Goal: Ask a question: Seek information or help from site administrators or community

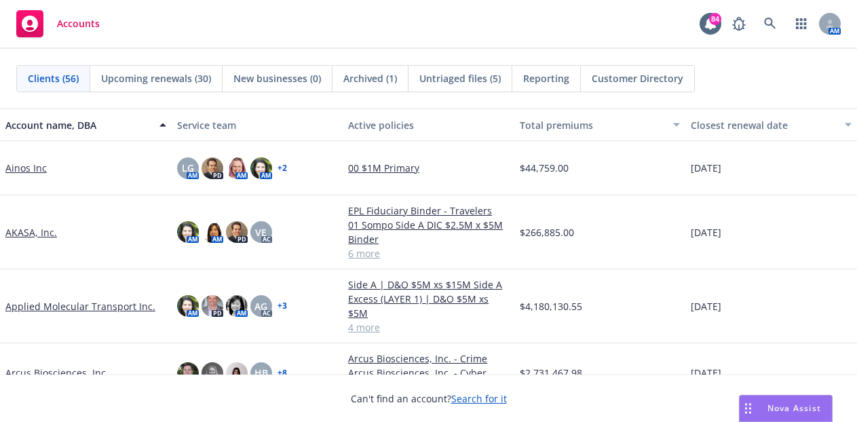
click at [795, 408] on span "Nova Assist" at bounding box center [794, 408] width 54 height 12
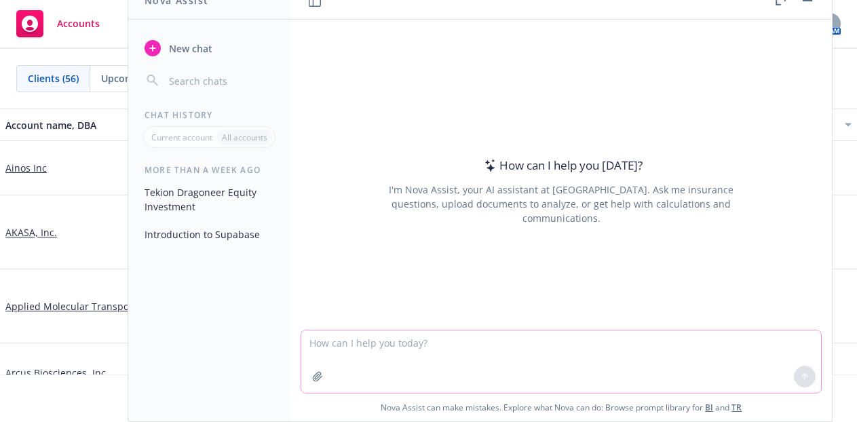
click at [346, 380] on textarea at bounding box center [561, 361] width 520 height 62
type textarea "compare two poliices"
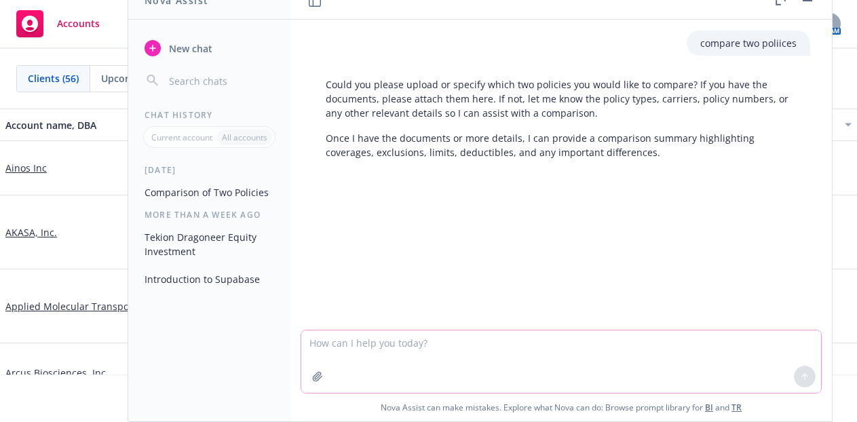
click at [313, 378] on icon "button" at bounding box center [317, 376] width 9 height 9
click at [315, 377] on icon "button" at bounding box center [317, 376] width 9 height 9
click at [655, 376] on textarea at bounding box center [561, 361] width 520 height 62
click at [667, 385] on textarea at bounding box center [561, 361] width 520 height 62
click at [367, 351] on textarea "can" at bounding box center [561, 361] width 520 height 64
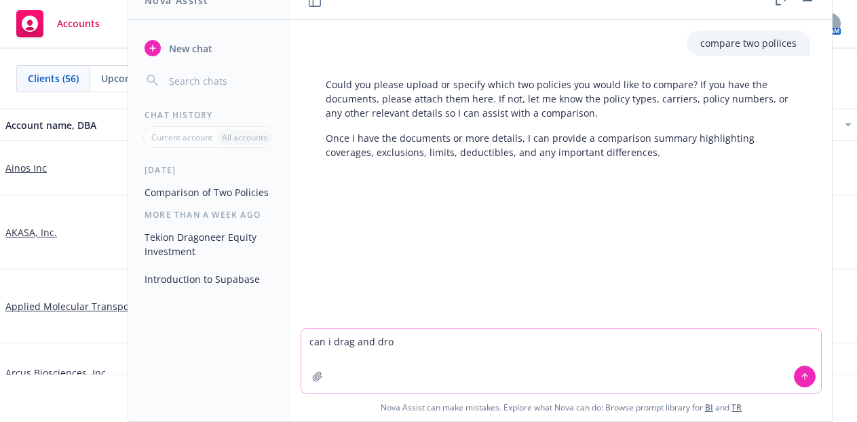
type textarea "can i drag and drop"
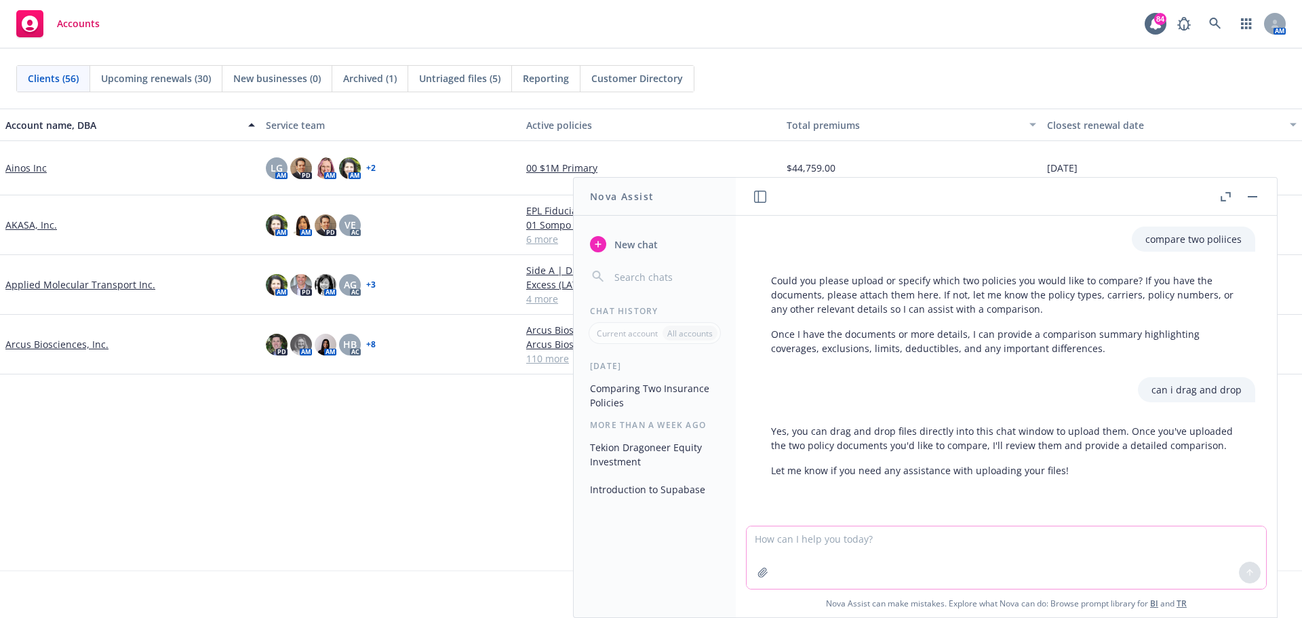
click at [856, 421] on textarea at bounding box center [1007, 557] width 520 height 62
type textarea "it is not letting me drop"
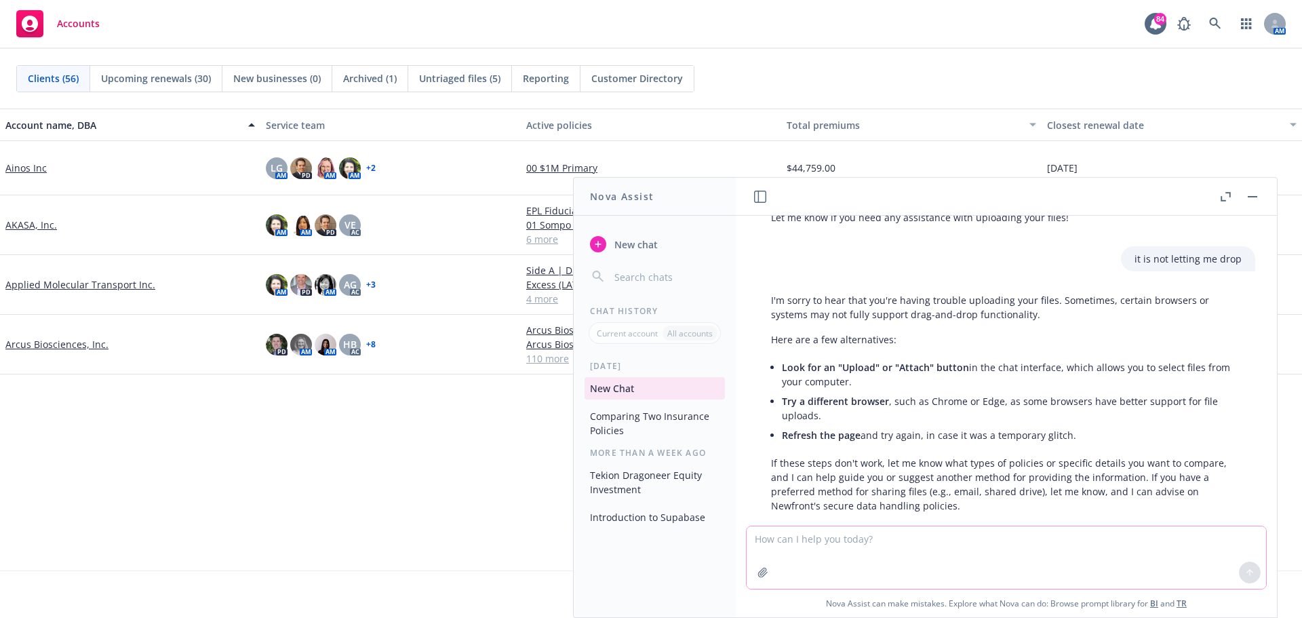
scroll to position [278, 0]
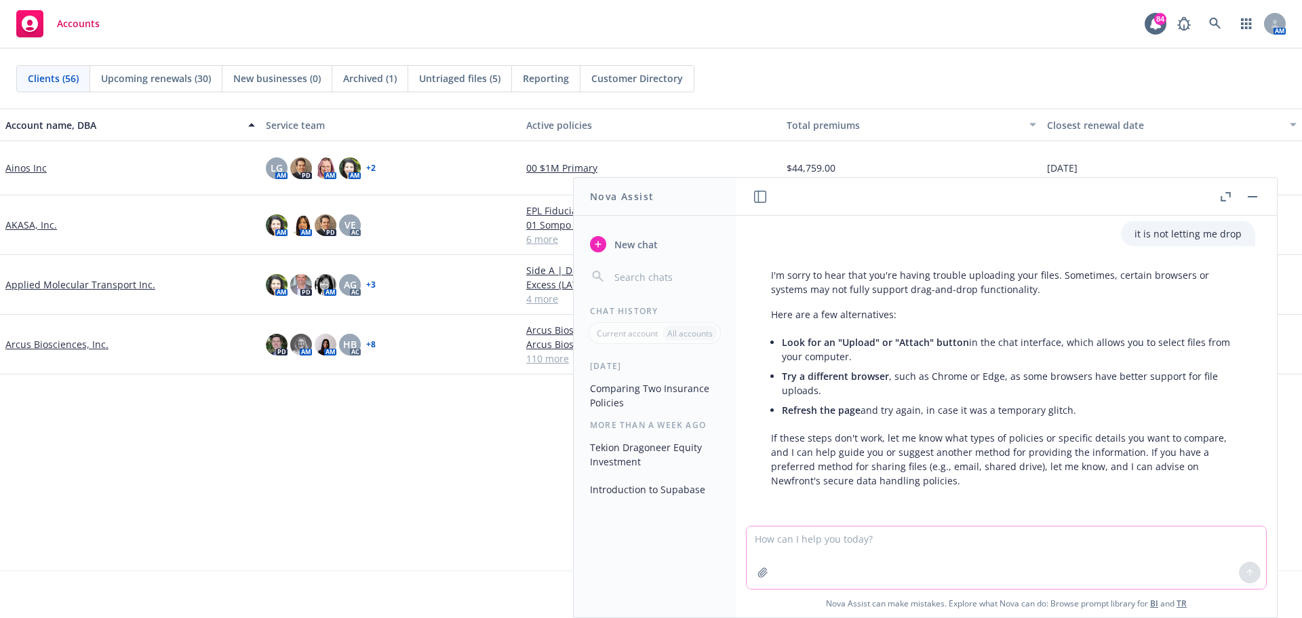
click at [752, 421] on button "button" at bounding box center [763, 573] width 22 height 22
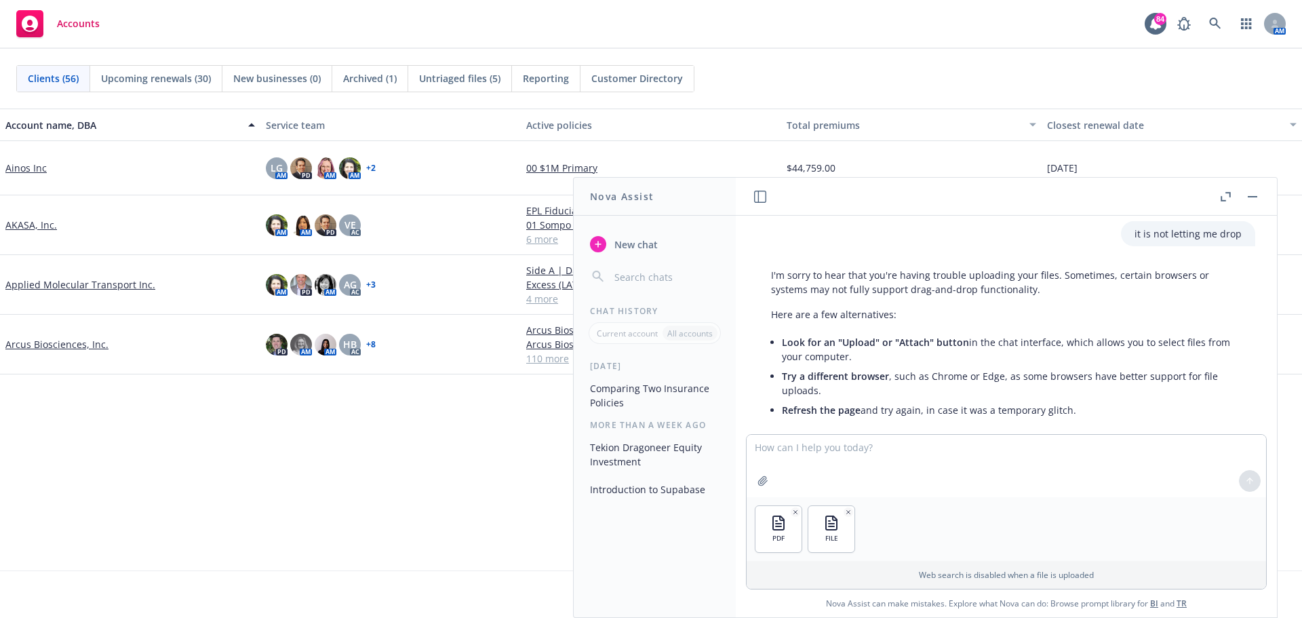
click at [856, 421] on div at bounding box center [1250, 481] width 33 height 33
click at [856, 421] on div "PDF FILE" at bounding box center [1007, 529] width 520 height 64
click at [853, 420] on div "I'm sorry to hear that you're having trouble uploading your files. Sometimes, c…" at bounding box center [1007, 377] width 498 height 231
click at [856, 421] on div "PDF FILE" at bounding box center [1007, 529] width 520 height 64
click at [856, 197] on icon "button" at bounding box center [1223, 198] width 5 height 5
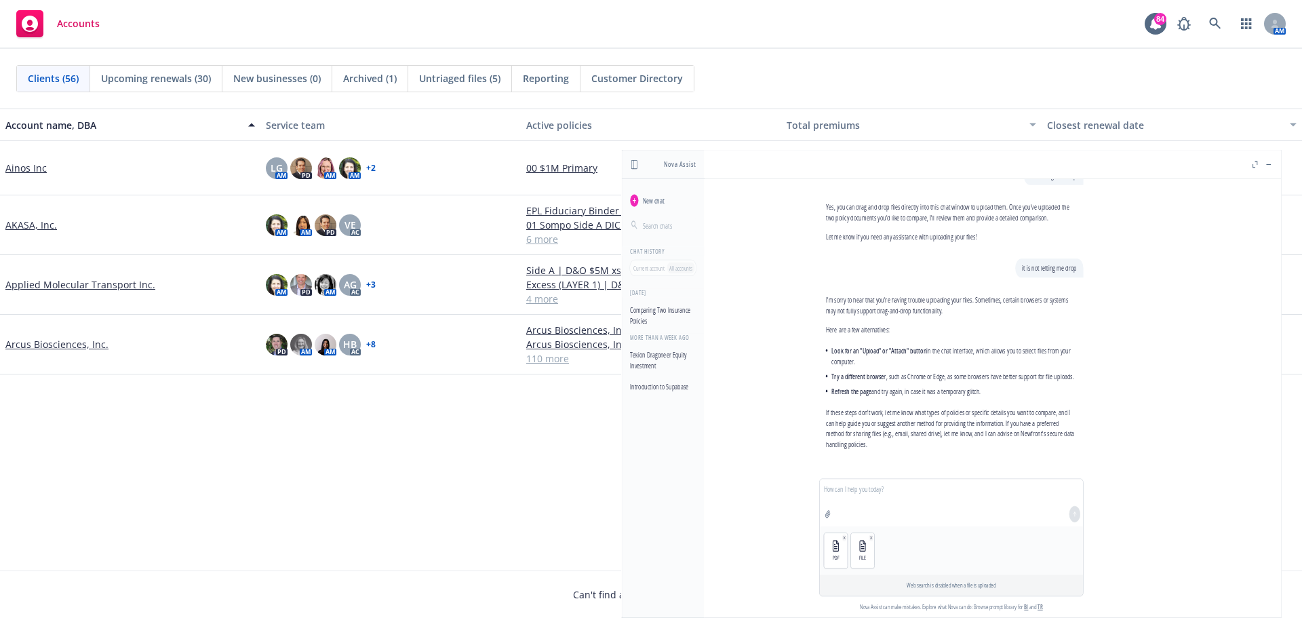
scroll to position [178, 0]
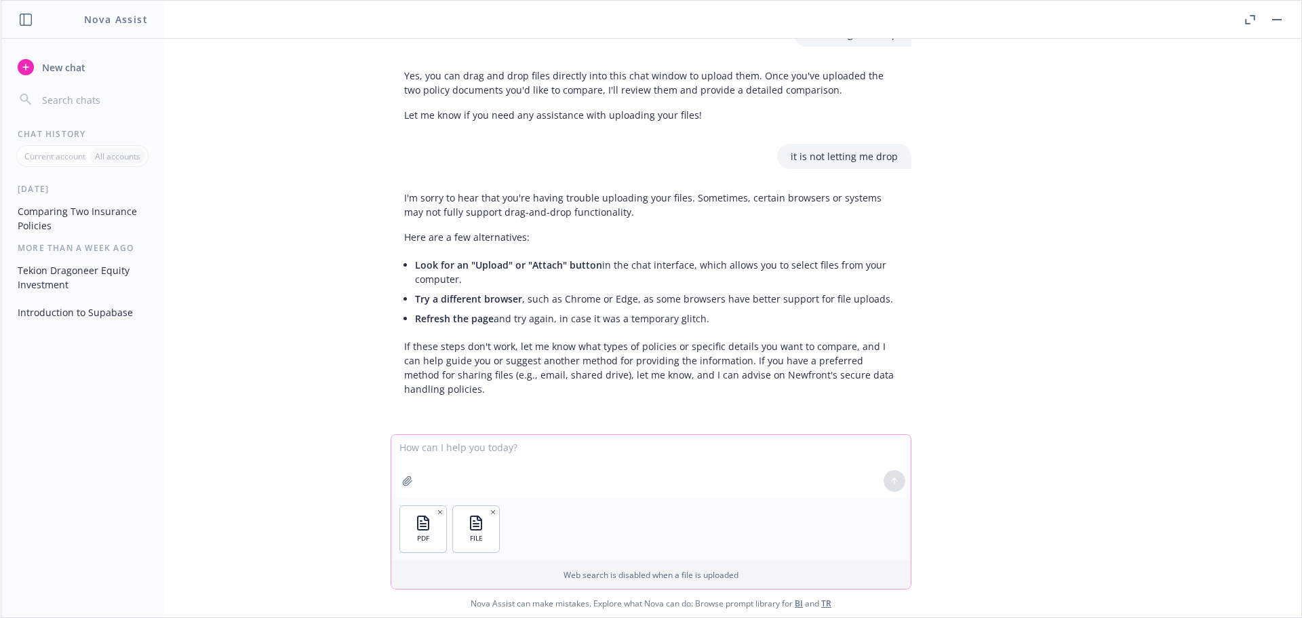
click at [511, 421] on textarea at bounding box center [651, 466] width 520 height 62
type textarea "p"
type textarea "presentations have been uploaded"
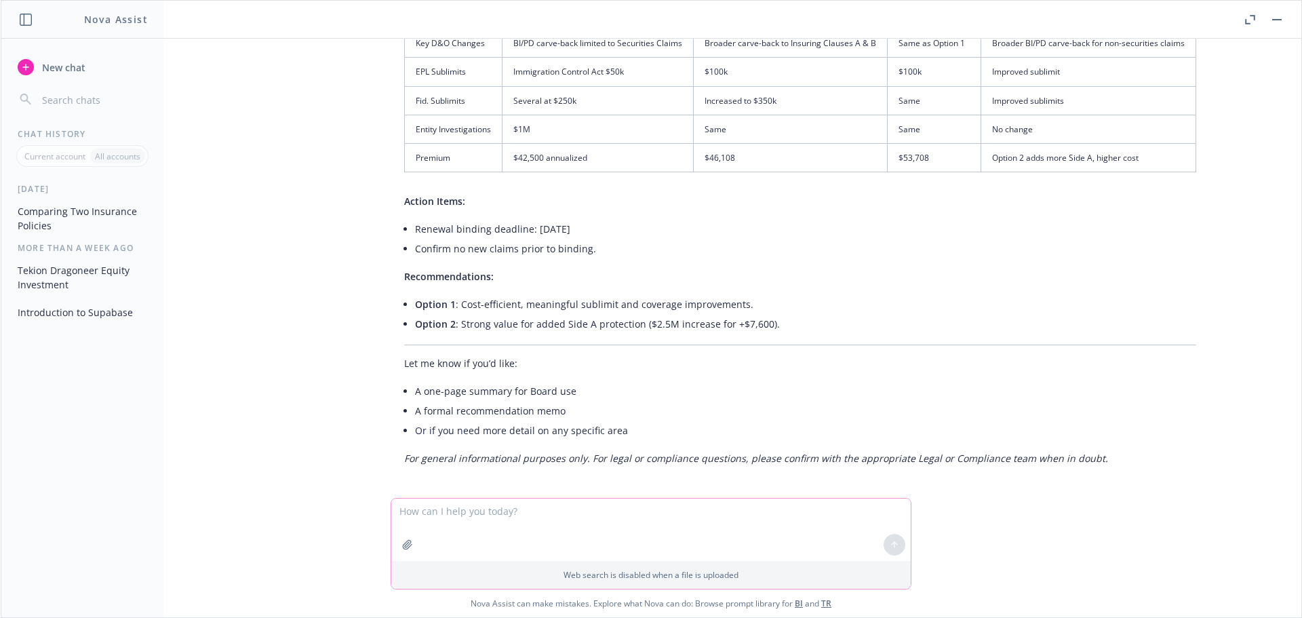
scroll to position [1165, 0]
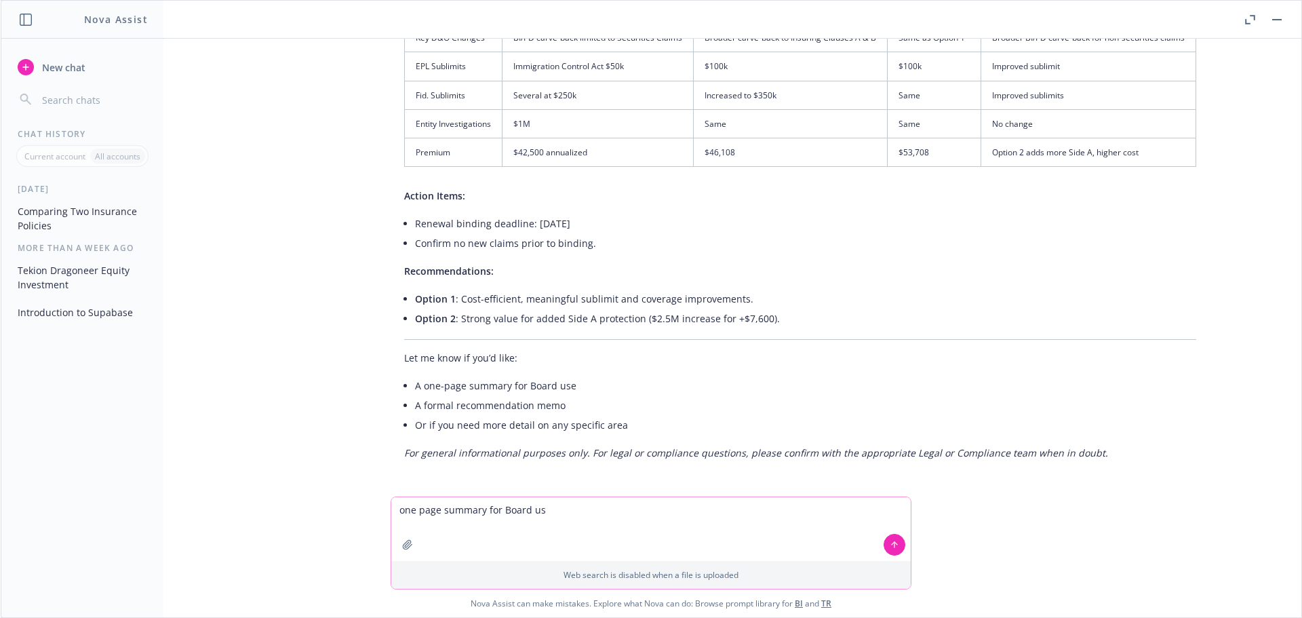
type textarea "one page summary for Board use"
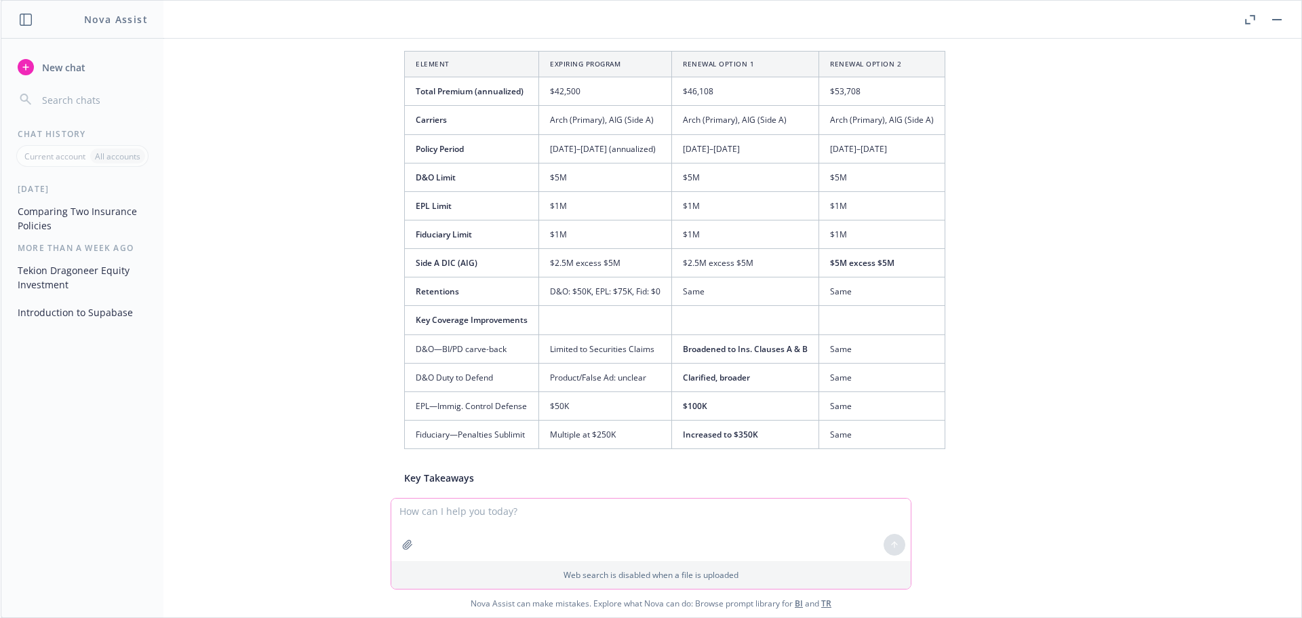
scroll to position [1626, 0]
